Goal: Navigation & Orientation: Find specific page/section

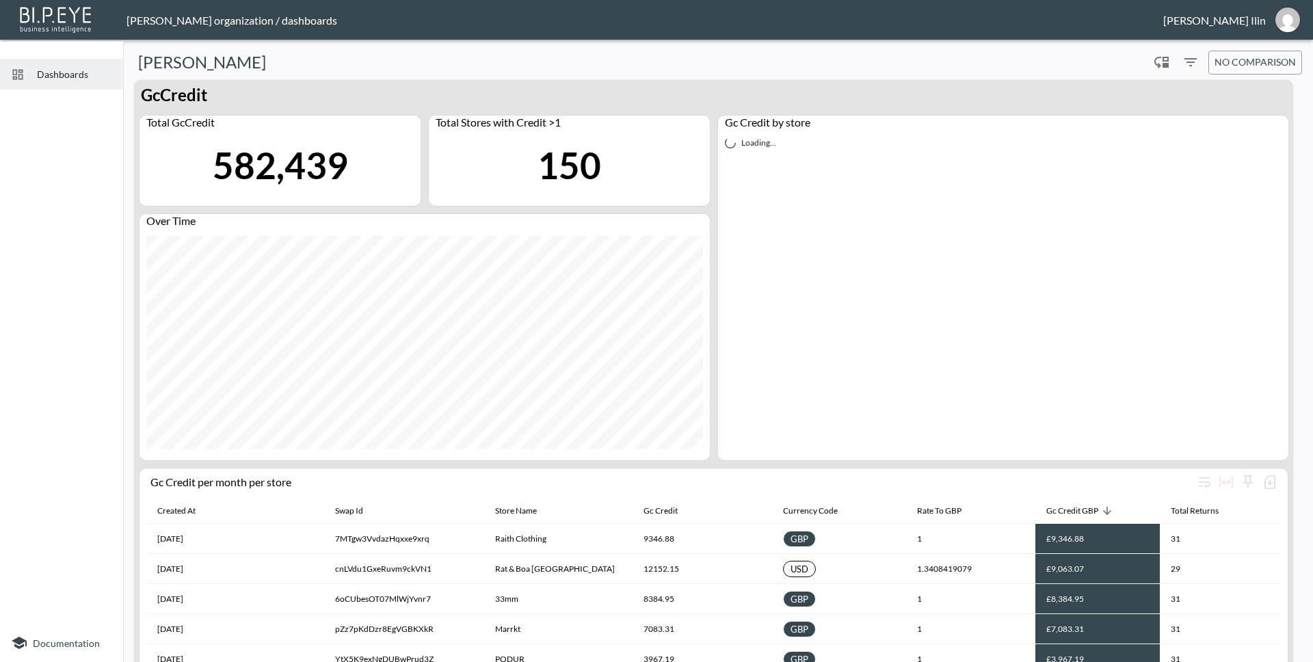
click at [75, 78] on span "Dashboards" at bounding box center [74, 74] width 75 height 14
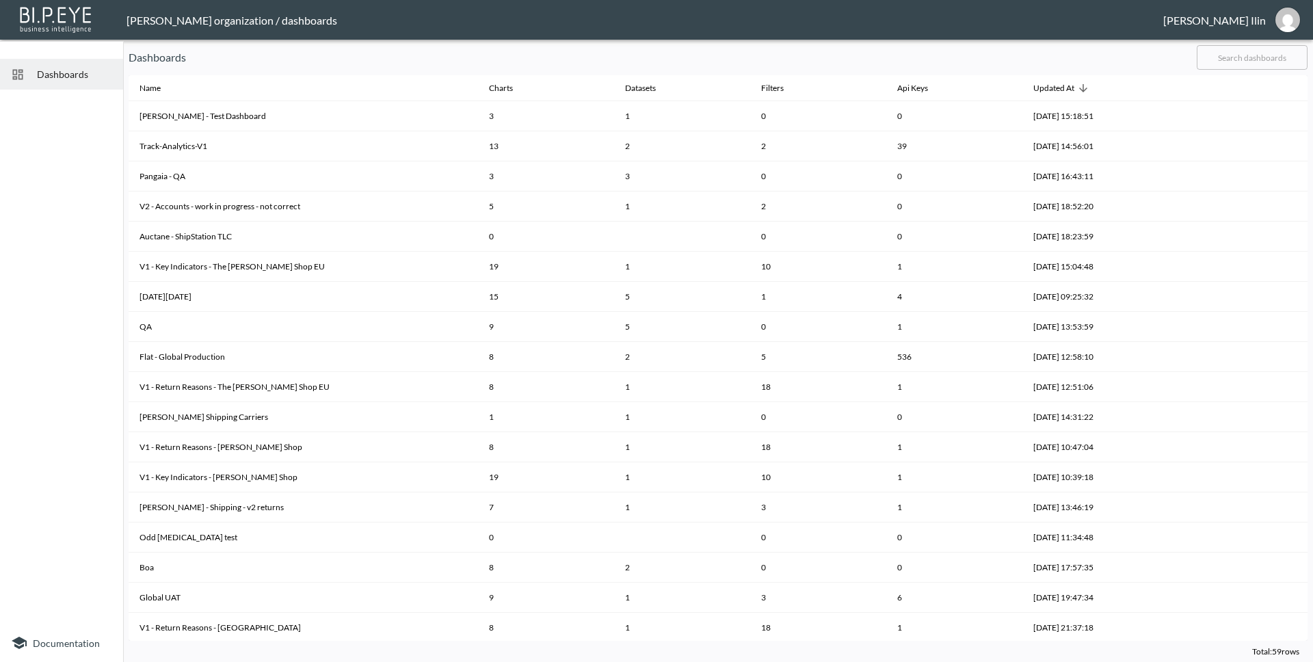
click at [76, 73] on span "Dashboards" at bounding box center [74, 74] width 75 height 14
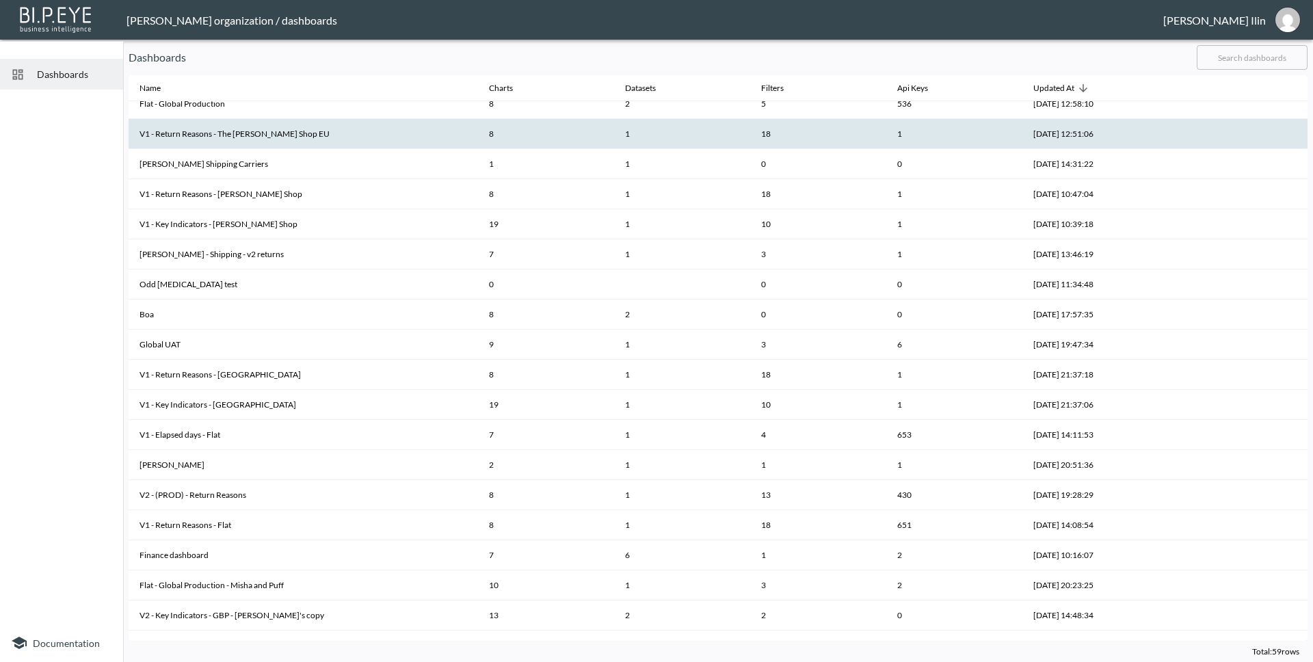
scroll to position [275, 0]
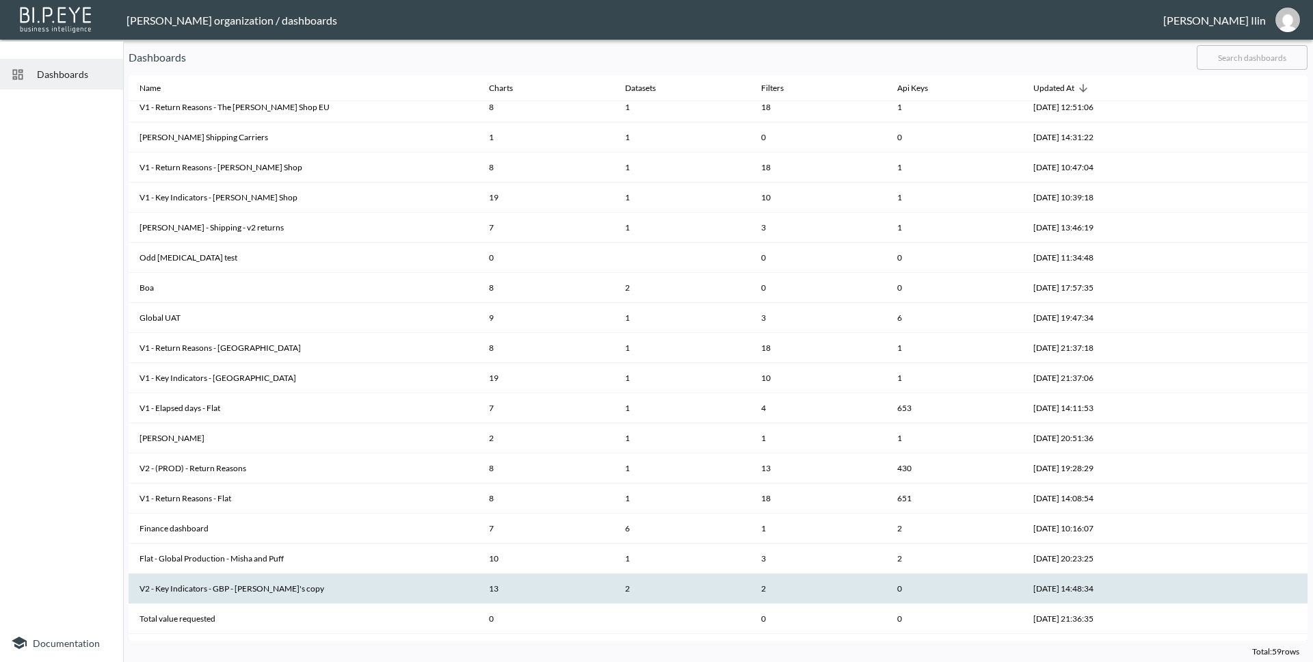
click at [215, 589] on th "V2 - Key Indicators - GBP - [PERSON_NAME]'s copy" at bounding box center [304, 589] width 350 height 30
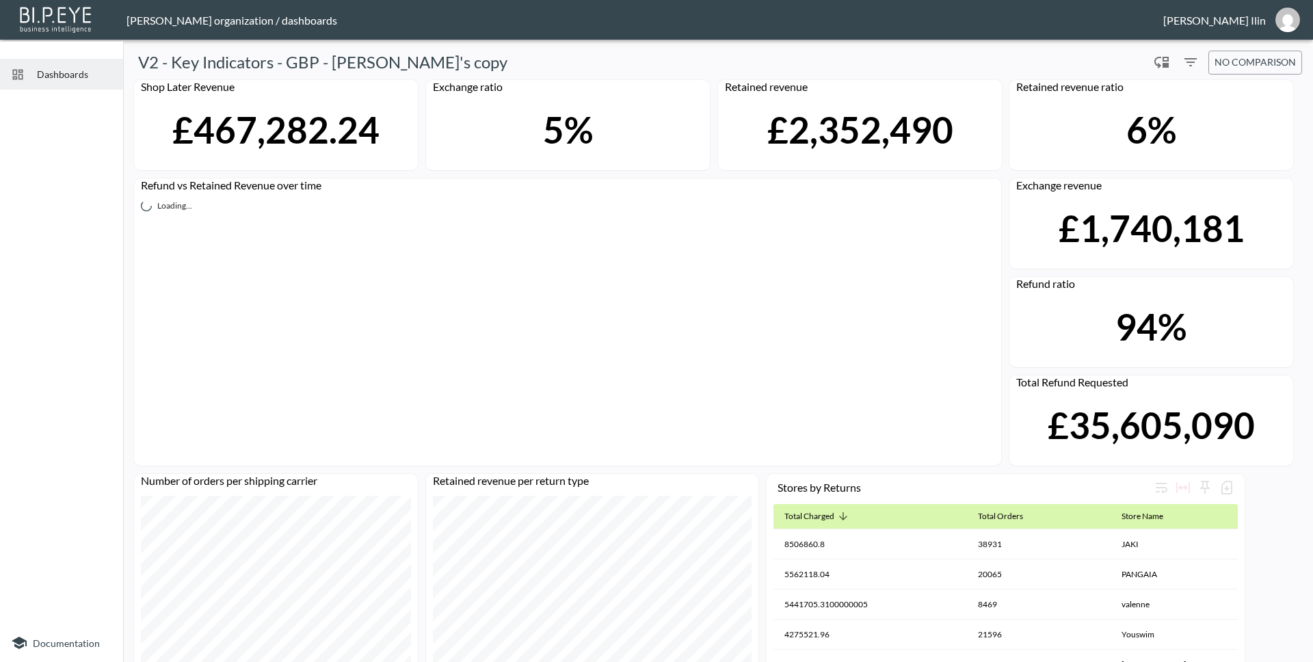
click at [54, 69] on span "Dashboards" at bounding box center [74, 74] width 75 height 14
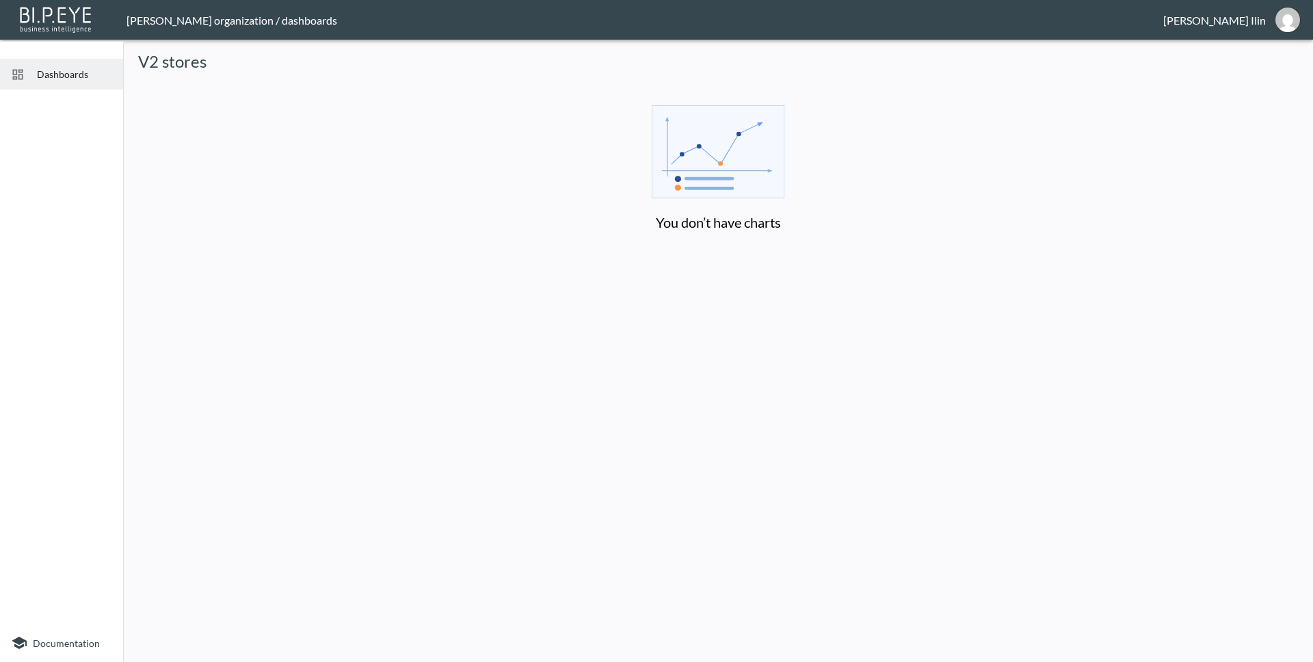
click at [726, 200] on h6 "You don’t have charts" at bounding box center [718, 222] width 788 height 44
click at [46, 83] on div "Dashboards" at bounding box center [61, 74] width 123 height 31
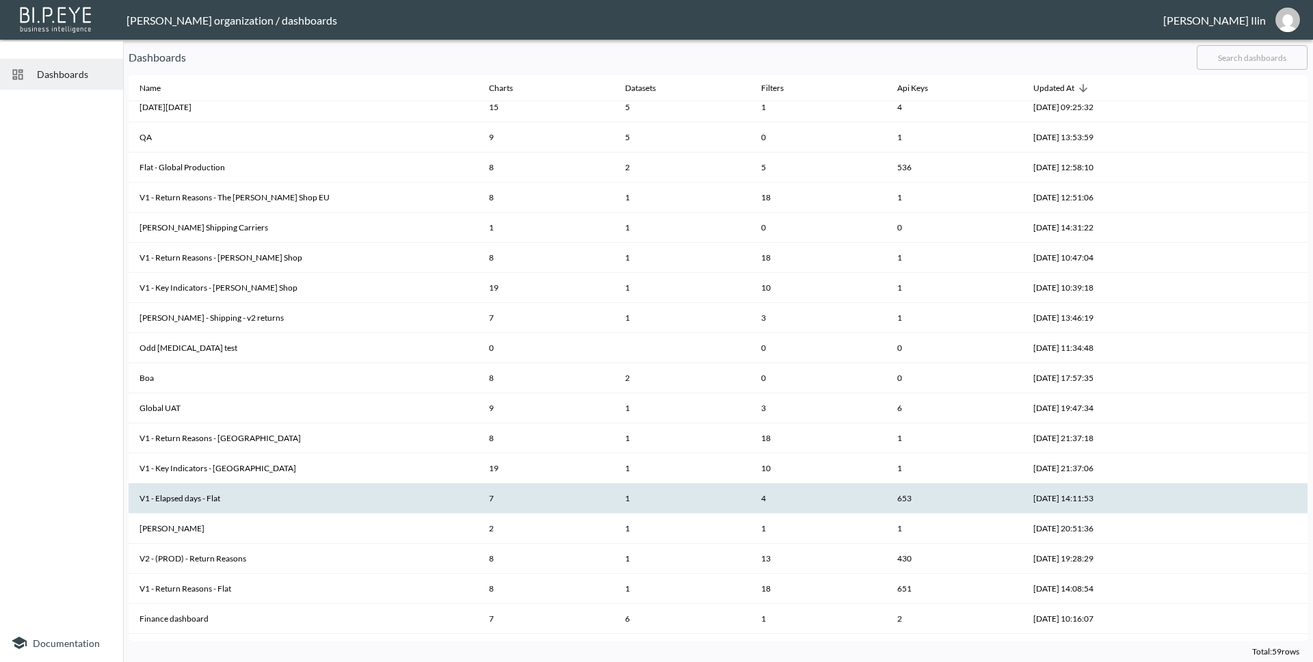
scroll to position [216, 0]
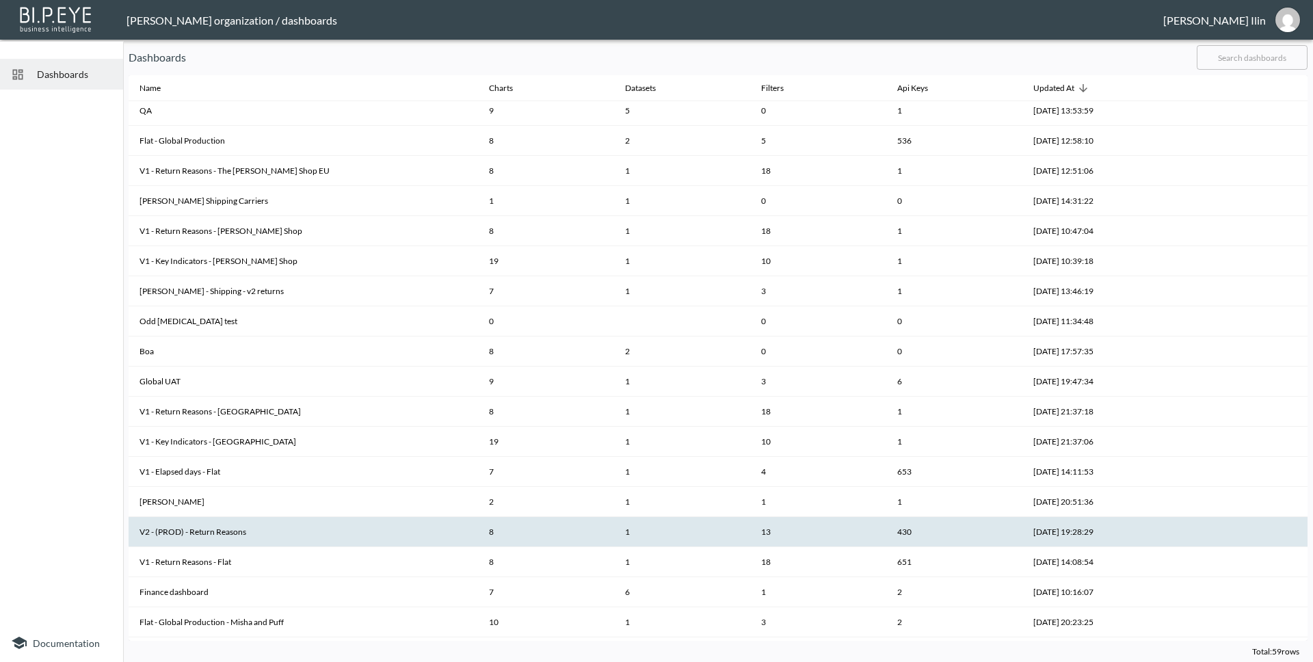
click at [239, 533] on th "V2 - (PROD) - Return Reasons" at bounding box center [304, 532] width 350 height 30
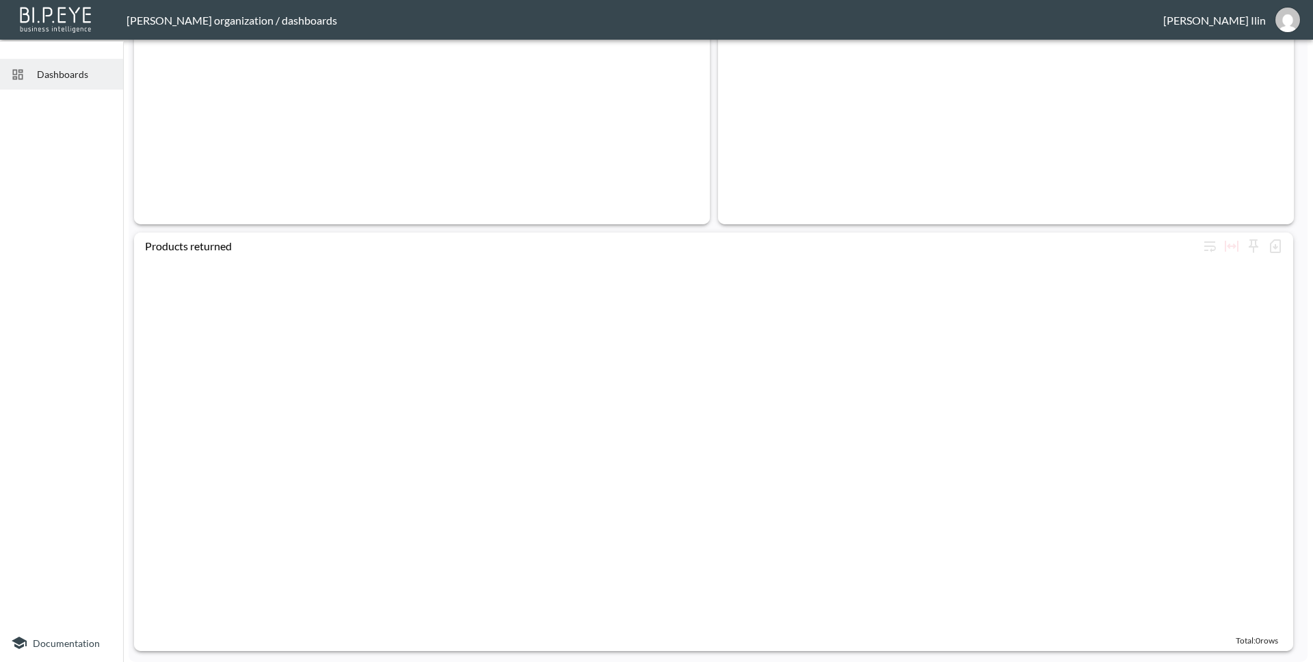
scroll to position [304, 0]
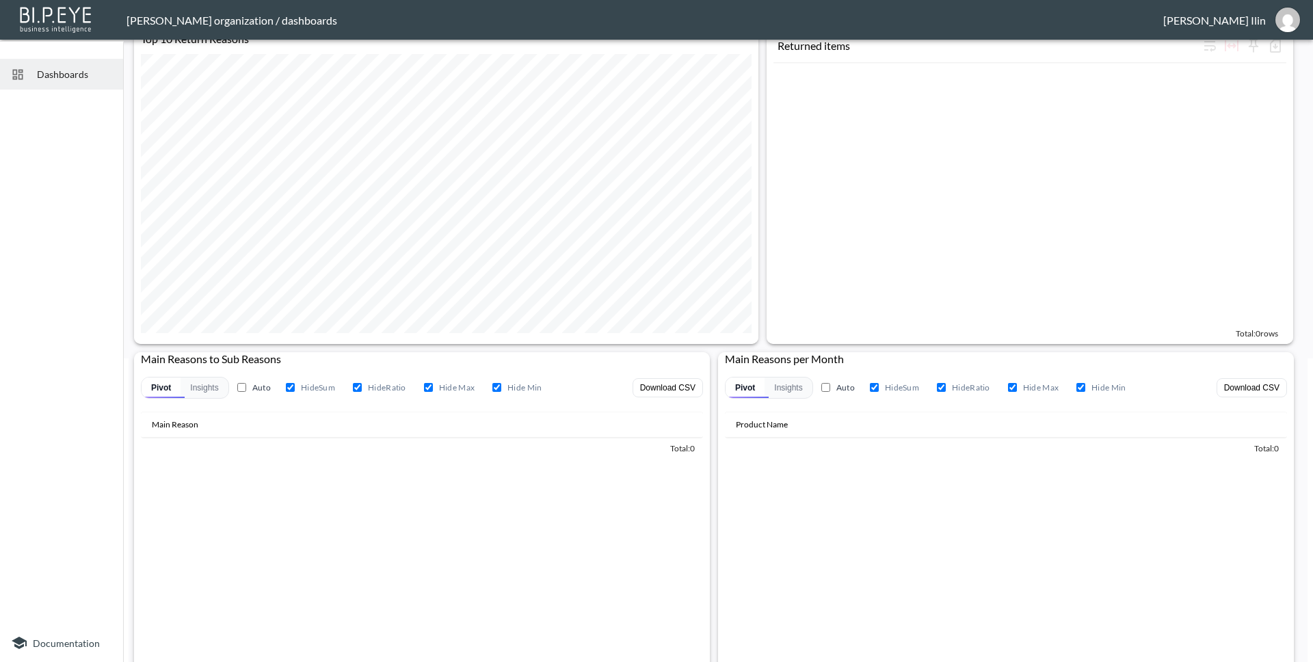
click at [69, 14] on img at bounding box center [56, 18] width 79 height 31
click at [67, 76] on span "Dashboards" at bounding box center [74, 74] width 75 height 14
